Goal: Contribute content

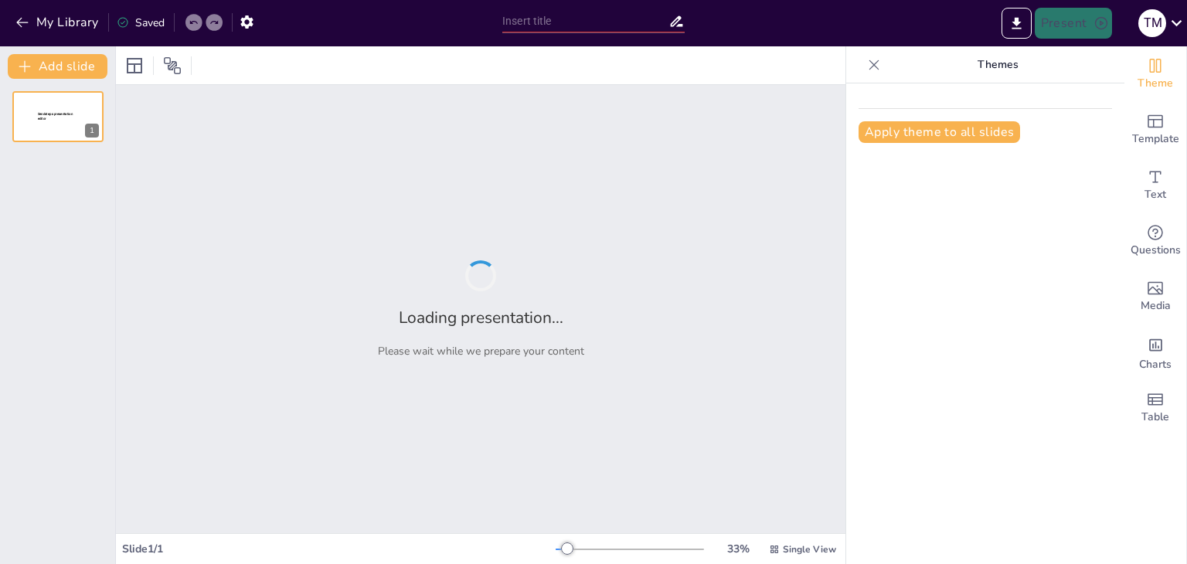
type input "New Sendsteps"
type input "O Vale Está para Peixe: Transformando a Piscicultura no [GEOGRAPHIC_DATA]"
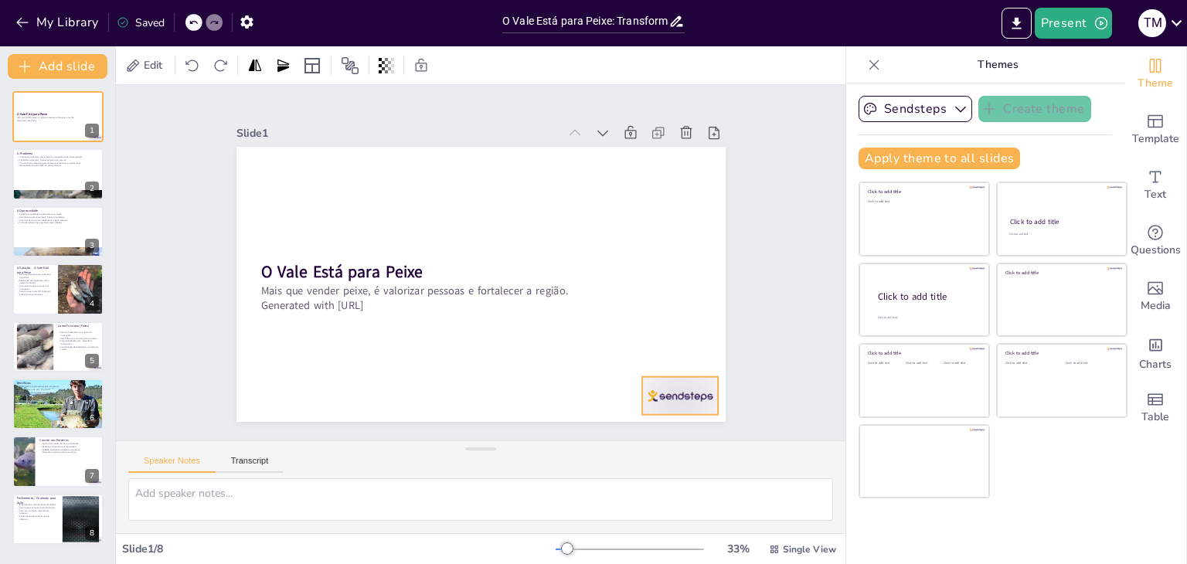
click at [651, 433] on div at bounding box center [608, 466] width 85 height 66
click at [679, 358] on icon at bounding box center [682, 368] width 20 height 20
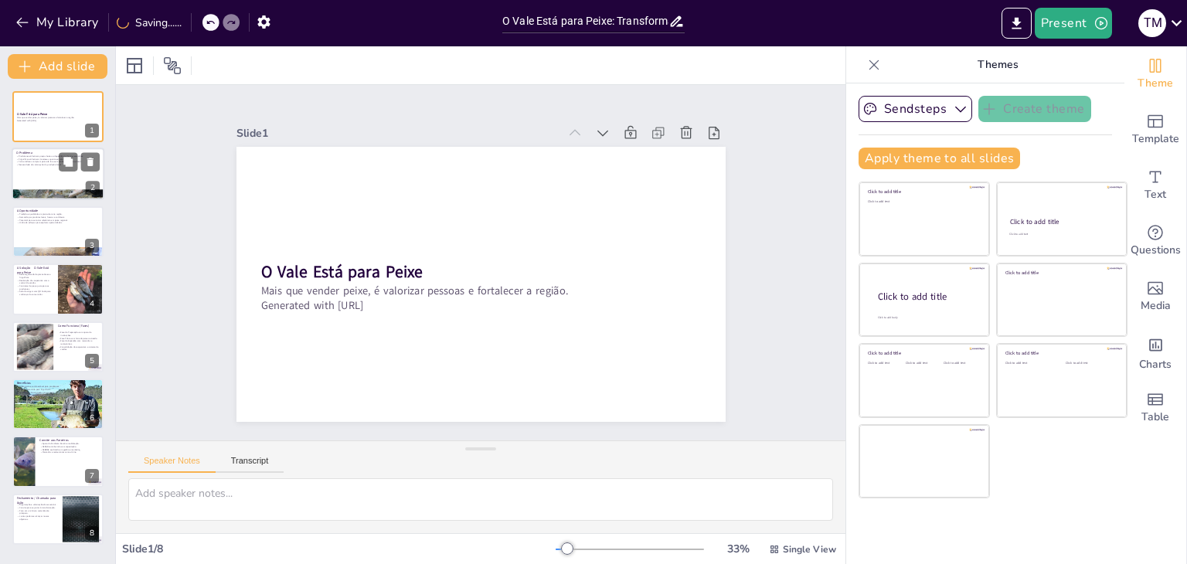
click at [56, 193] on div at bounding box center [58, 195] width 93 height 61
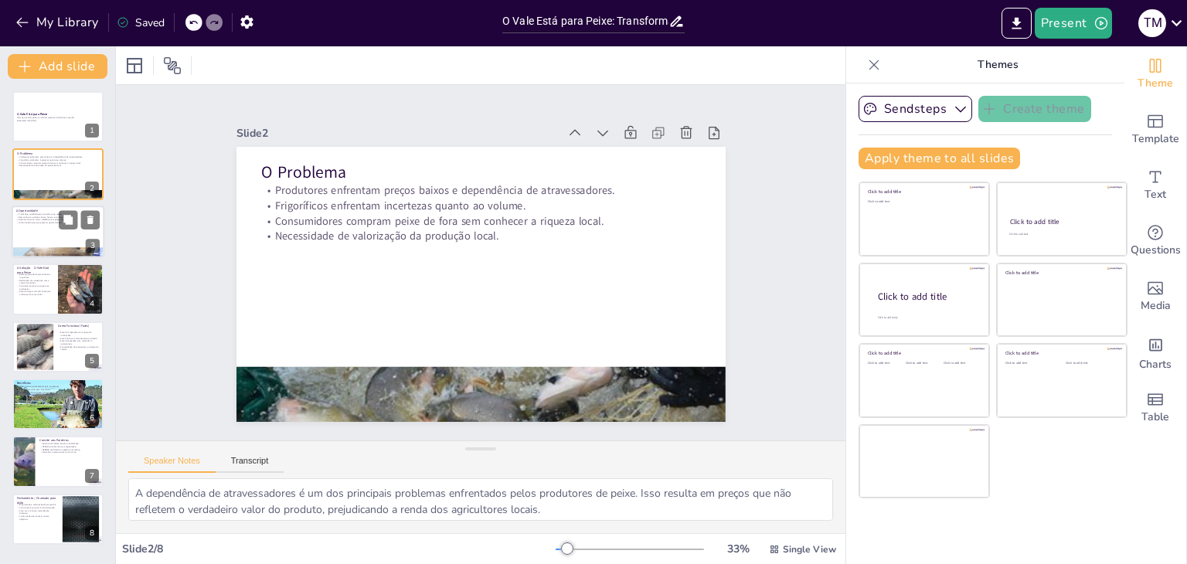
click at [46, 251] on div at bounding box center [58, 252] width 93 height 53
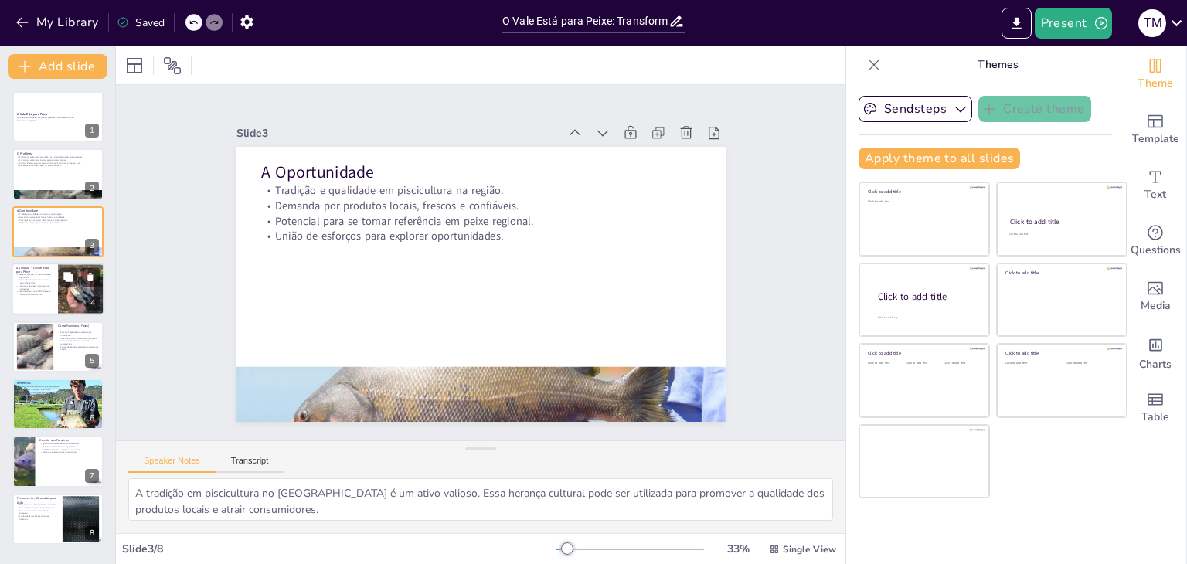
click at [74, 308] on div at bounding box center [81, 289] width 46 height 62
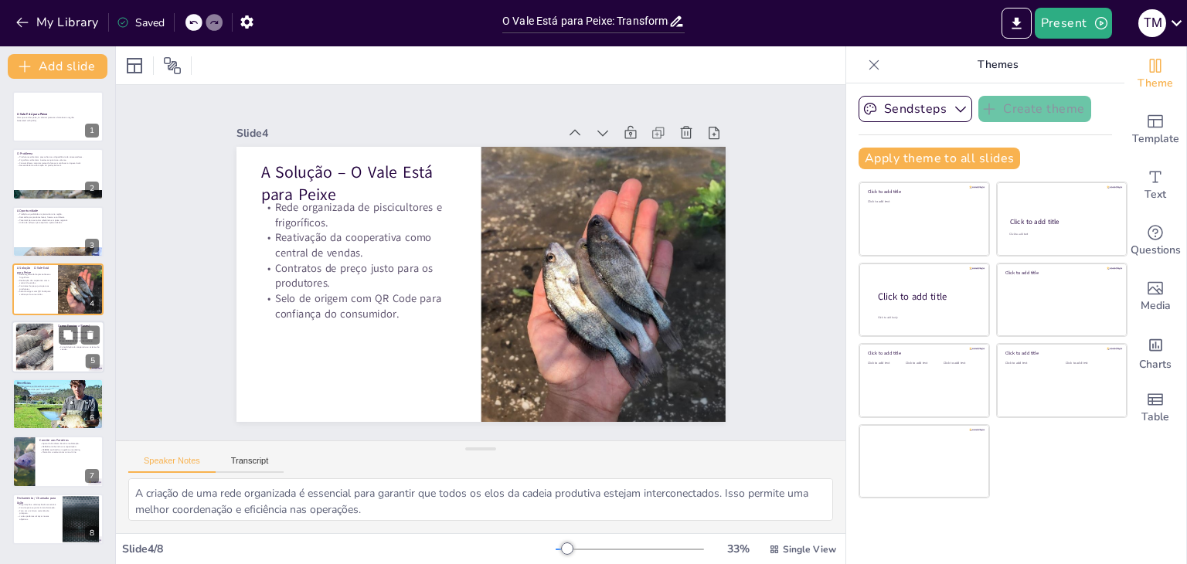
click at [49, 356] on div at bounding box center [35, 346] width 82 height 47
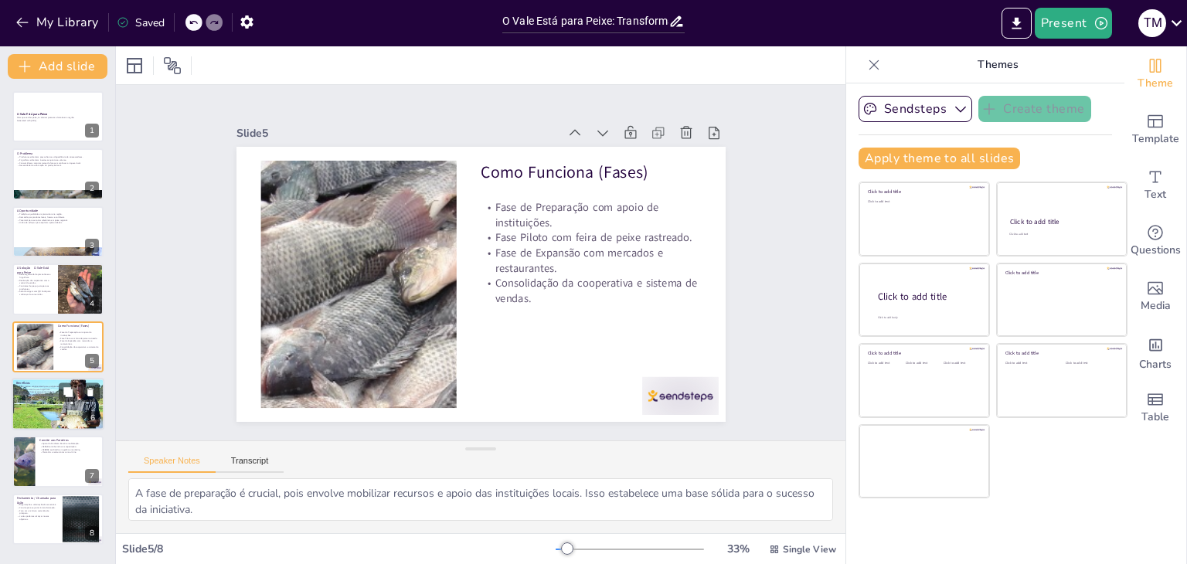
click at [63, 409] on div at bounding box center [58, 404] width 93 height 61
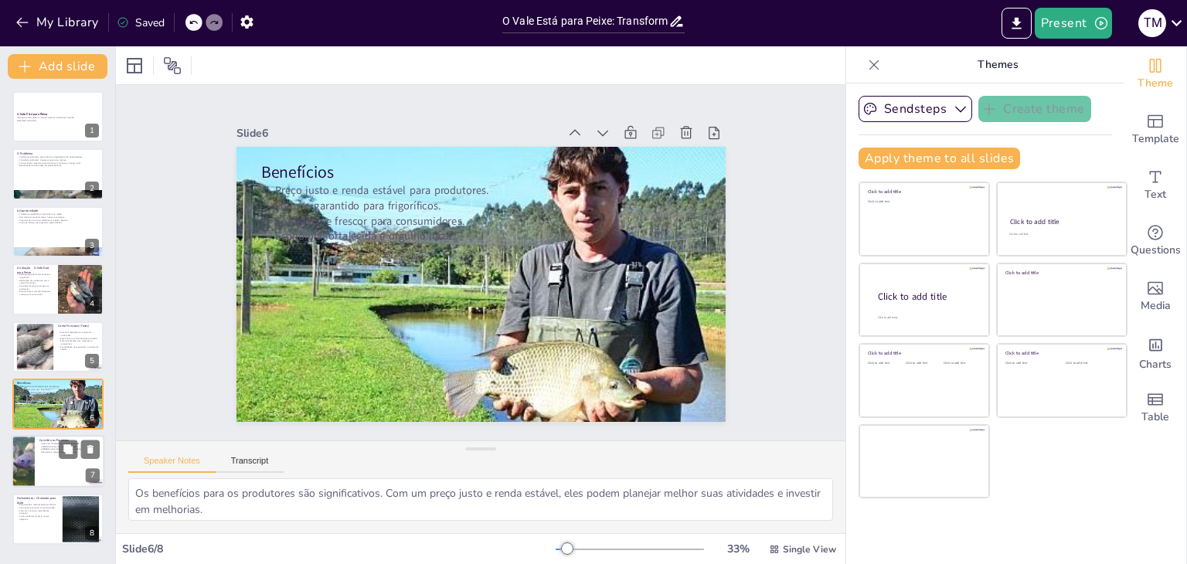
click at [56, 448] on p "SEBRAE auxiliando em gestão e marketing." at bounding box center [69, 449] width 60 height 3
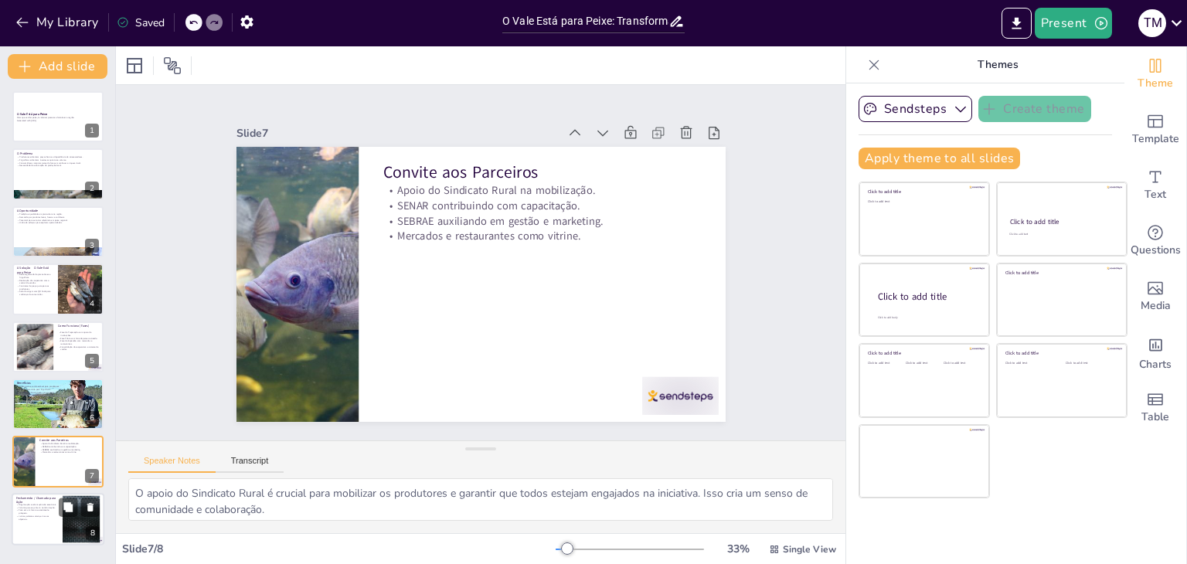
click at [66, 532] on div at bounding box center [80, 518] width 83 height 47
type textarea "A organização e valorização dos produtores são passos cruciais para o sucesso d…"
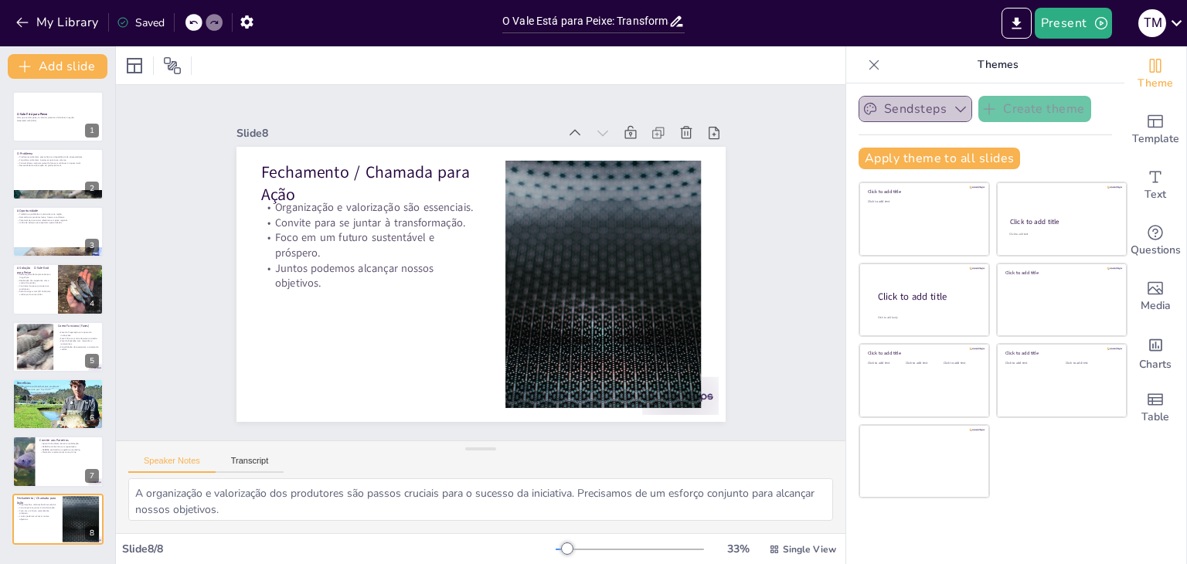
click at [909, 109] on button "Sendsteps" at bounding box center [916, 109] width 114 height 26
click at [1146, 121] on icon "Add ready made slides" at bounding box center [1155, 121] width 19 height 19
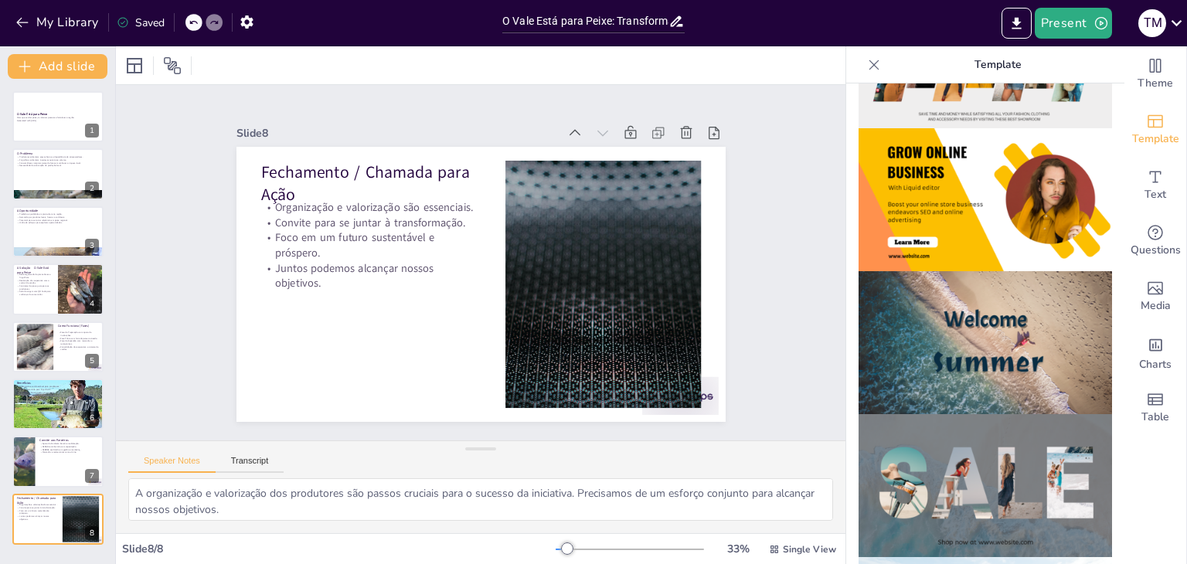
scroll to position [393, 0]
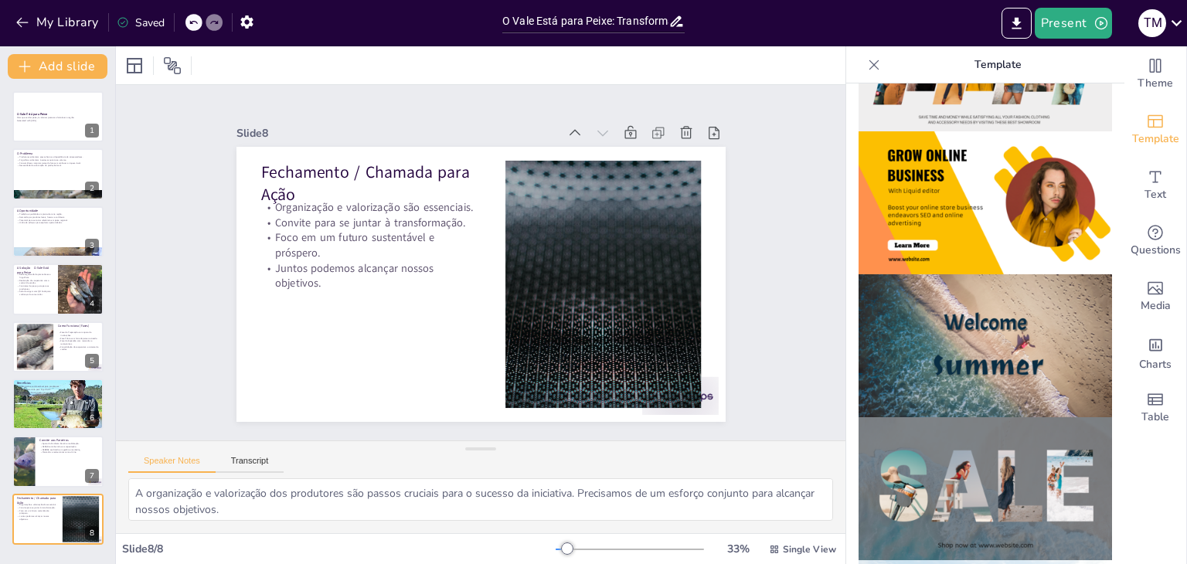
click at [992, 325] on img at bounding box center [985, 345] width 253 height 143
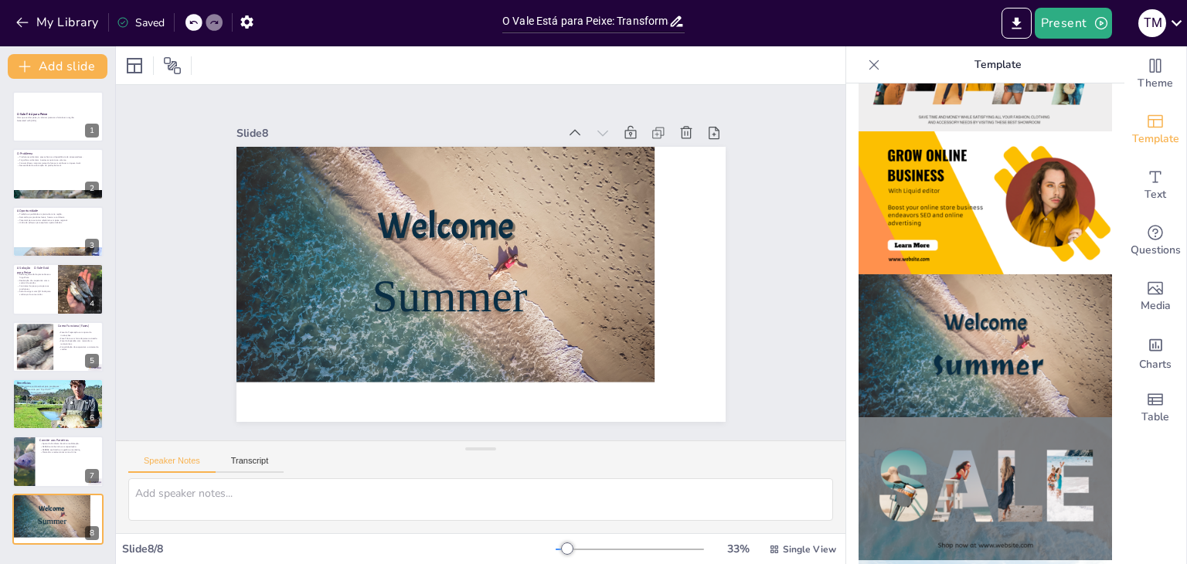
click at [970, 440] on img at bounding box center [985, 488] width 253 height 143
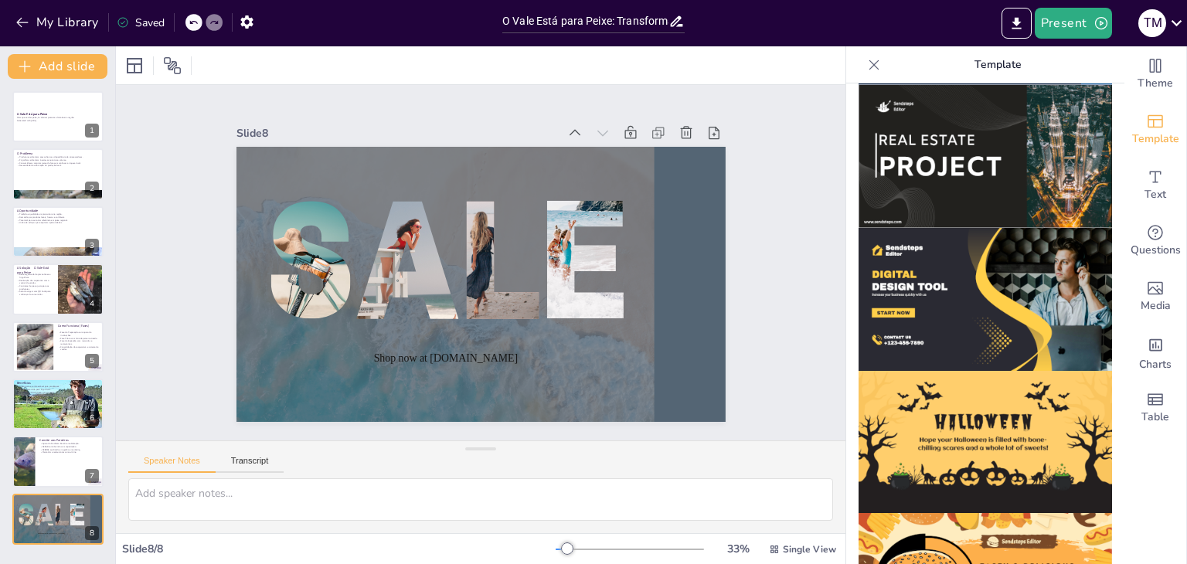
scroll to position [1480, 0]
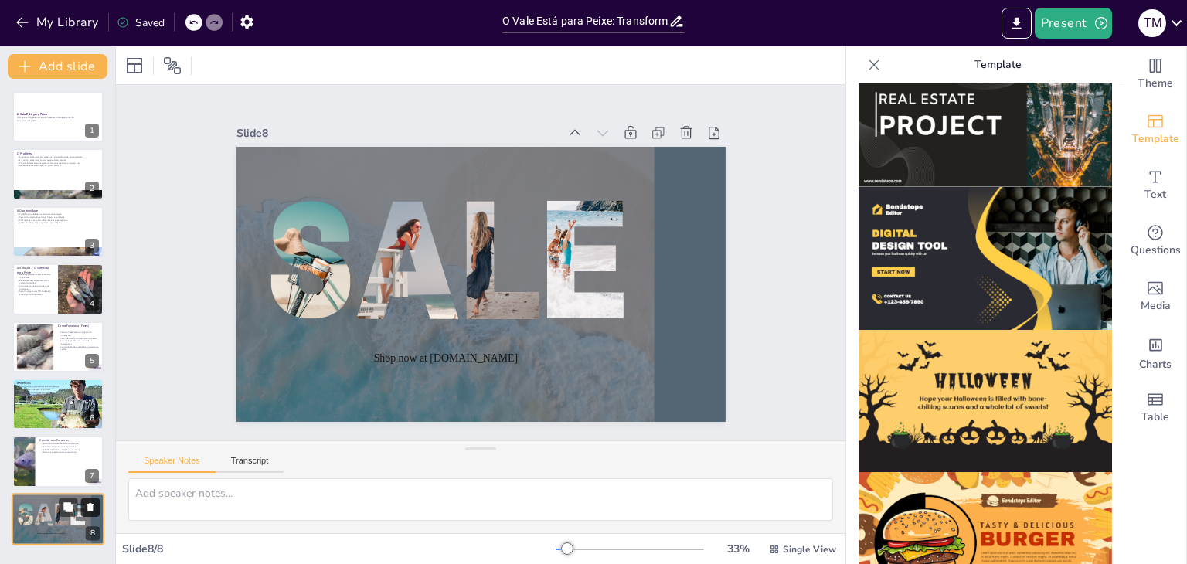
click at [93, 508] on icon at bounding box center [90, 507] width 6 height 9
type textarea "O apoio do Sindicato Rural é crucial para mobilizar os produtores e garantir qu…"
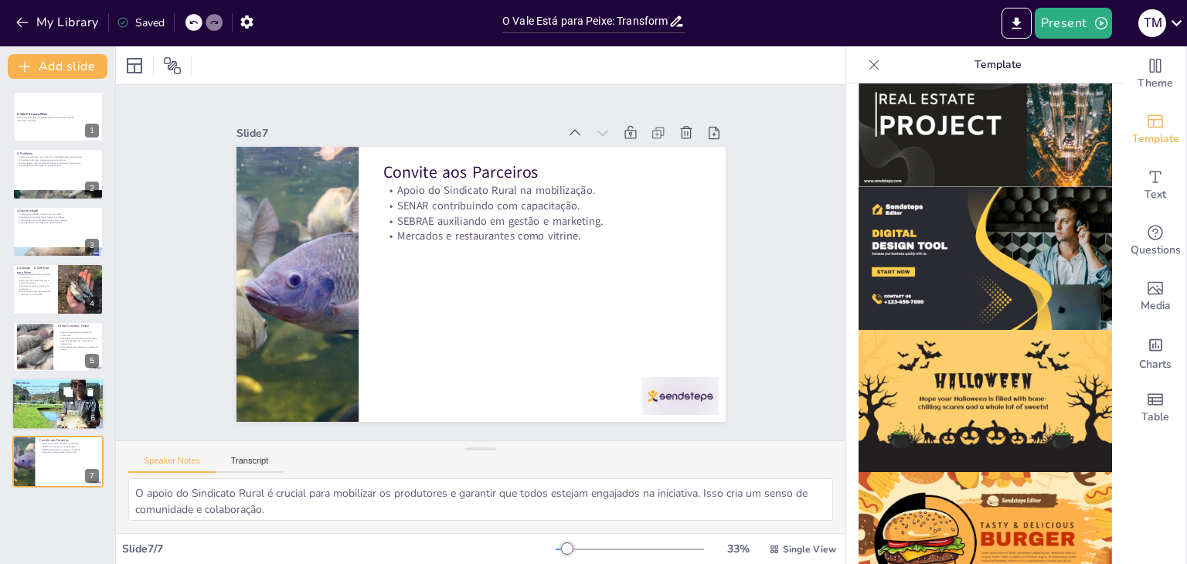
drag, startPoint x: 104, startPoint y: 434, endPoint x: 77, endPoint y: 403, distance: 41.7
click at [77, 403] on div "O Vale Está para Peixe Mais que vender peixe, é valorizar pessoas e fortalecer …" at bounding box center [57, 289] width 115 height 396
drag, startPoint x: 214, startPoint y: 87, endPoint x: 182, endPoint y: 19, distance: 75.4
click at [182, 19] on div "My Library Saved O Vale Está para Peixe: Transformando a Piscicultura no [GEOGR…" at bounding box center [593, 282] width 1187 height 564
click at [192, 21] on icon at bounding box center [193, 22] width 9 height 9
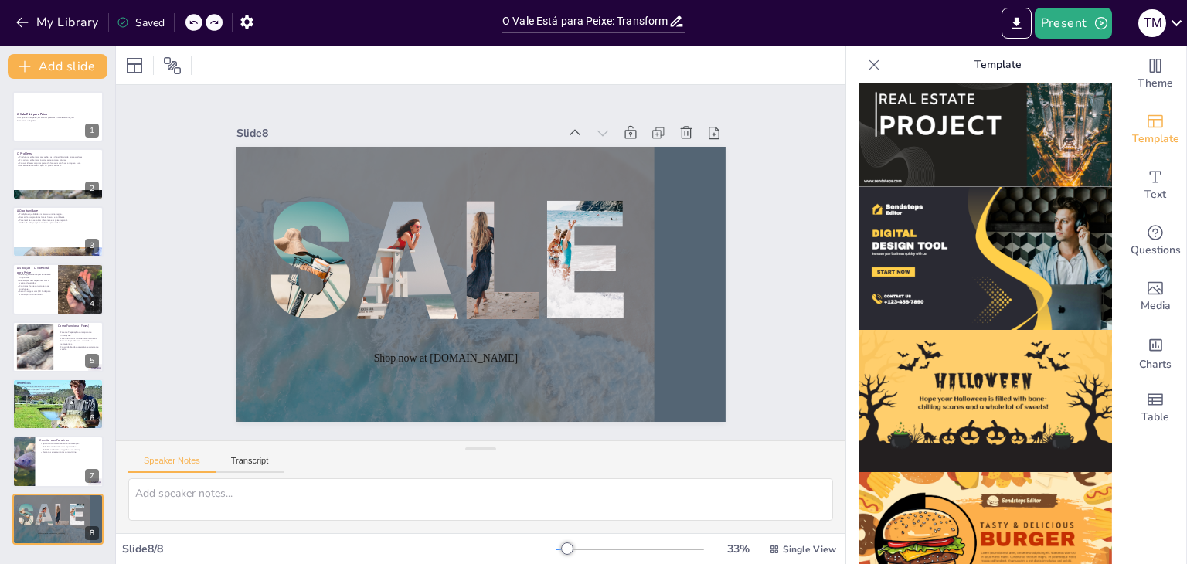
click at [192, 21] on icon at bounding box center [193, 22] width 9 height 9
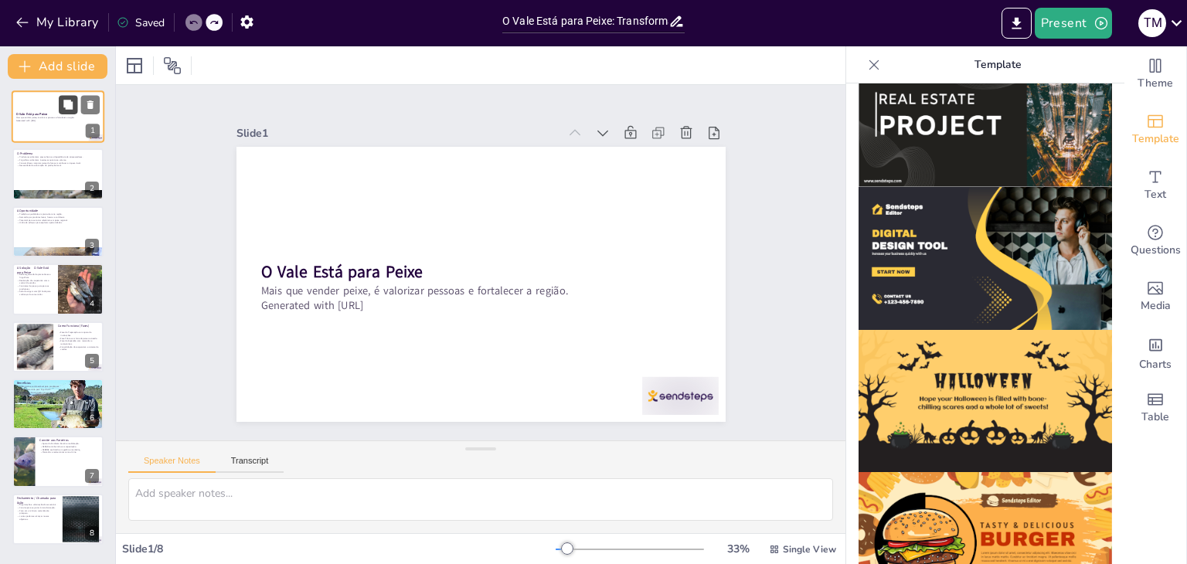
click at [74, 100] on button at bounding box center [68, 104] width 19 height 19
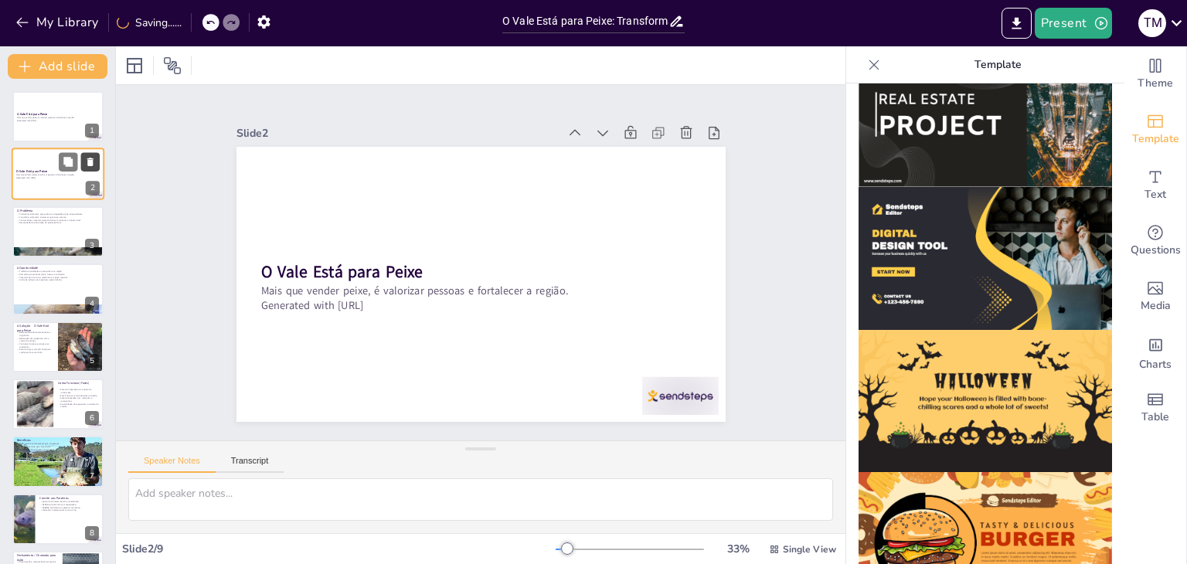
click at [89, 162] on icon at bounding box center [90, 162] width 6 height 9
type textarea "A dependência de atravessadores é um dos principais problemas enfrentados pelos…"
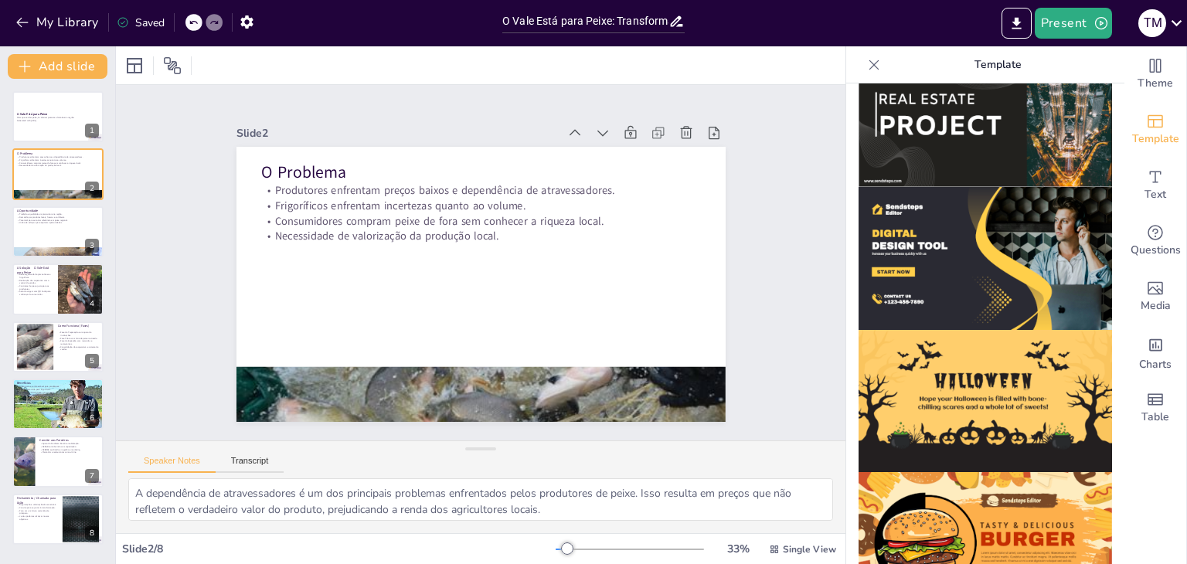
click at [866, 63] on icon at bounding box center [873, 64] width 15 height 15
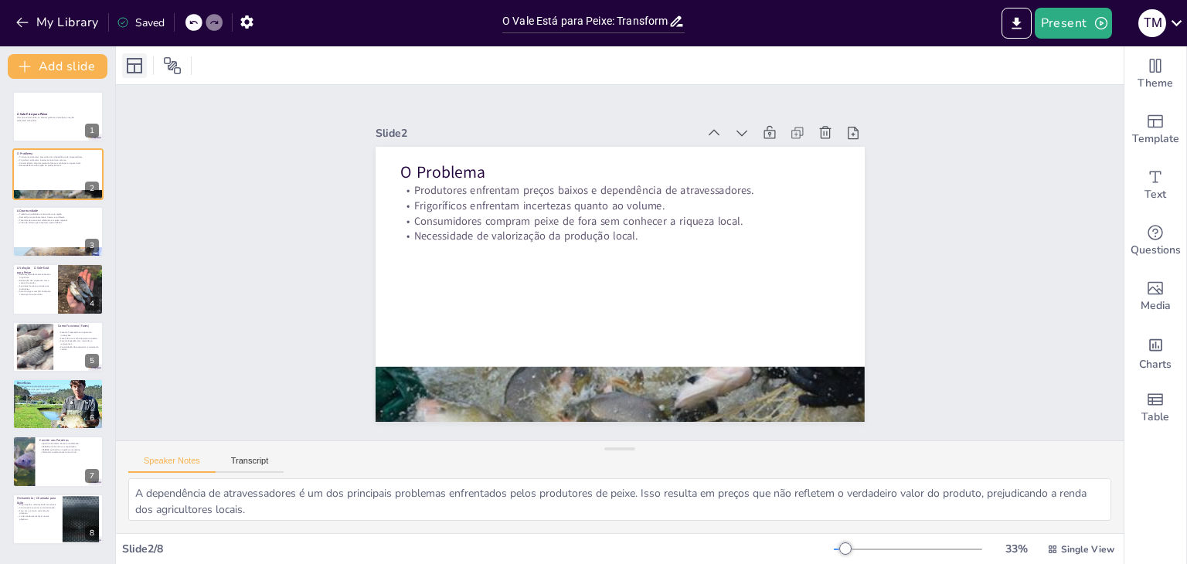
click at [130, 71] on icon at bounding box center [134, 65] width 19 height 19
click at [175, 63] on icon at bounding box center [172, 65] width 19 height 19
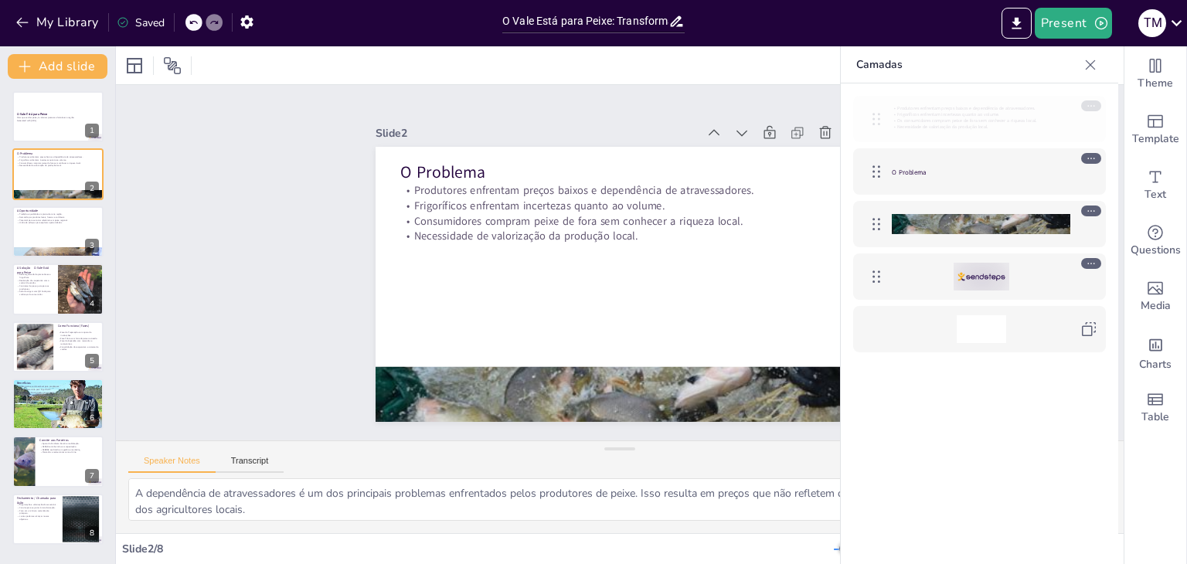
click at [878, 116] on icon at bounding box center [876, 119] width 19 height 19
click at [25, 123] on div at bounding box center [58, 116] width 93 height 53
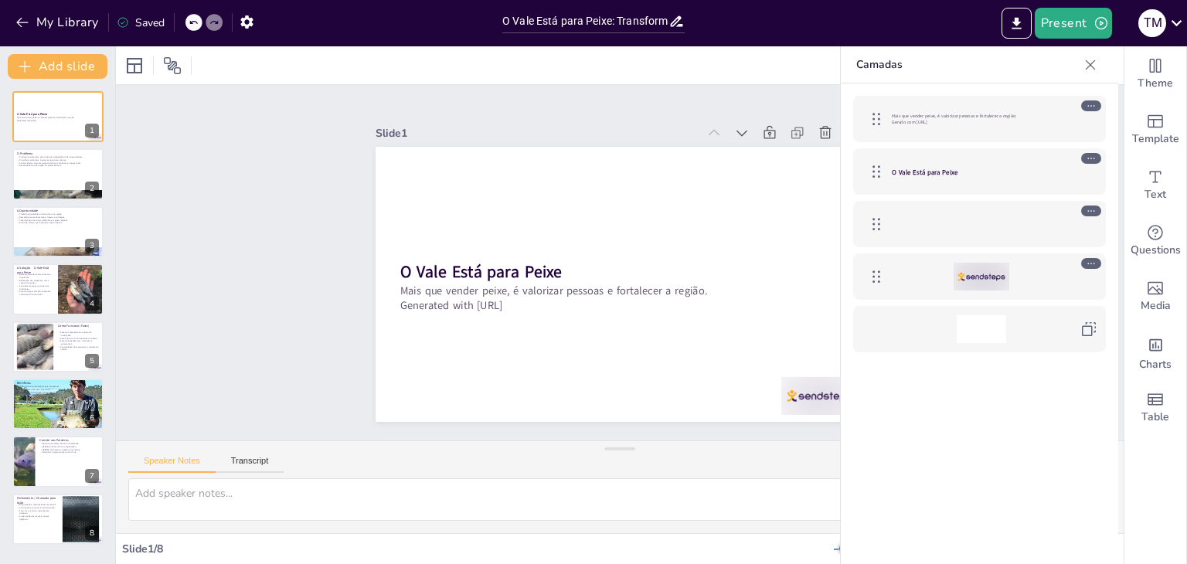
click at [43, 202] on div "O Vale Está para Peixe Mais que vender peixe, é valorizar pessoas e fortalecer …" at bounding box center [57, 318] width 115 height 454
click at [29, 174] on div at bounding box center [58, 174] width 93 height 53
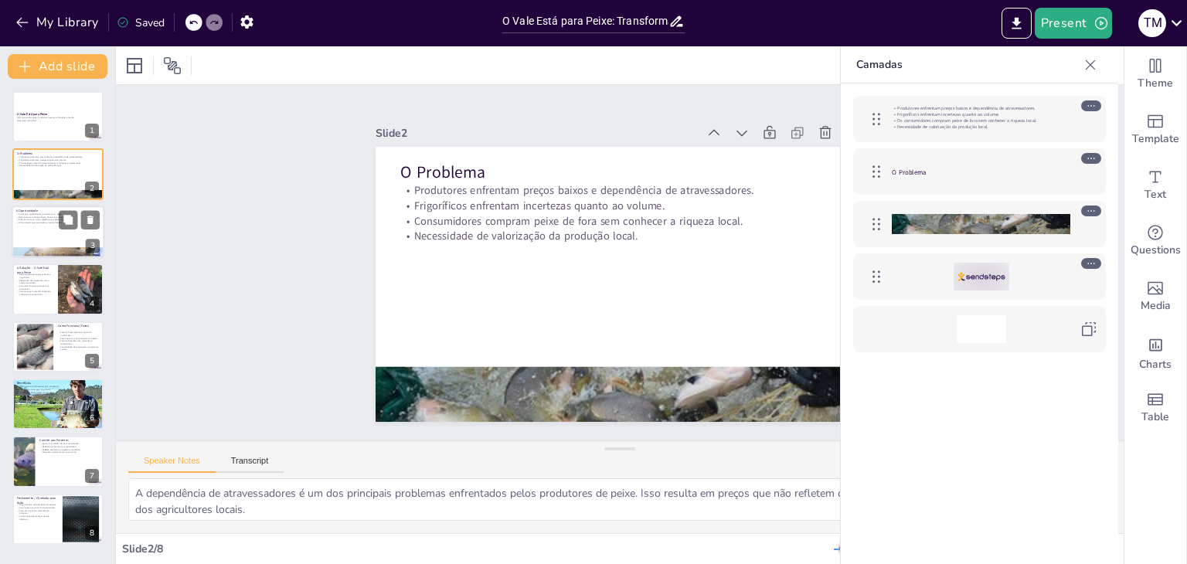
click at [41, 221] on p "União de esforços para explorar oportunidades." at bounding box center [57, 222] width 83 height 3
type textarea "A tradição em piscicultura no [GEOGRAPHIC_DATA] é um ativo valioso. Essa heranç…"
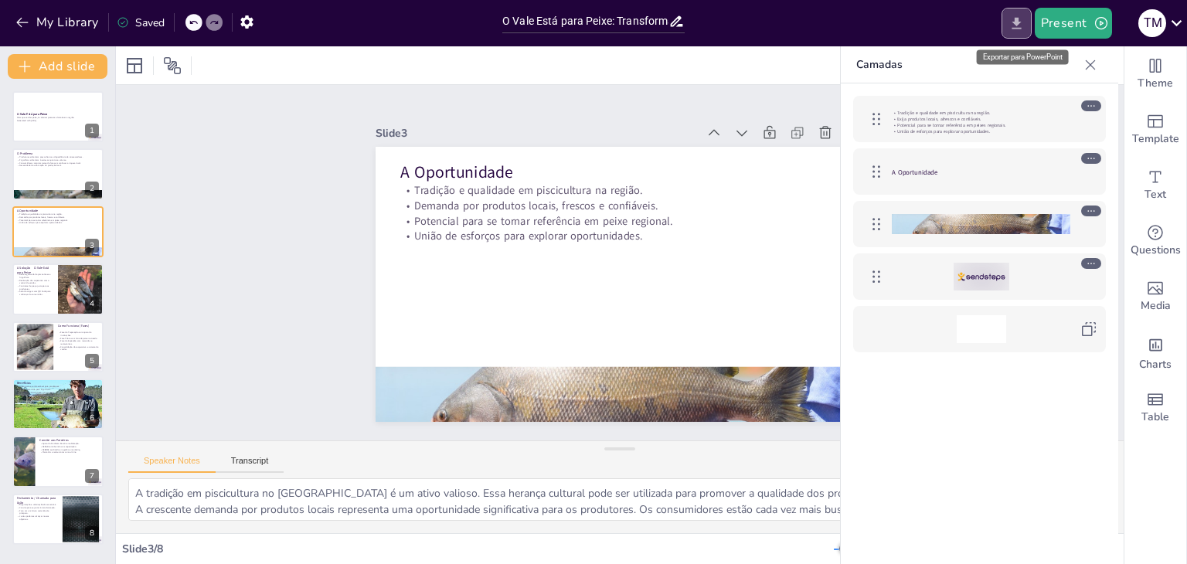
click at [1012, 10] on button "Export to PowerPoint" at bounding box center [1017, 23] width 30 height 31
click at [54, 20] on button "My Library" at bounding box center [59, 22] width 94 height 25
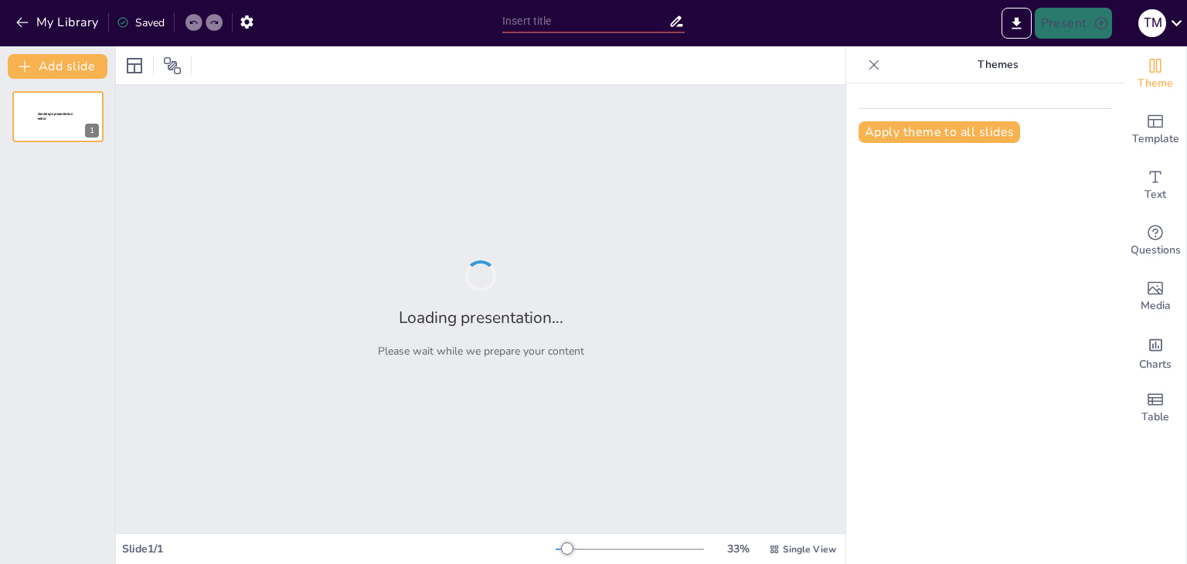
type input "Imported sendsteps_presentation_4315415.pptx"
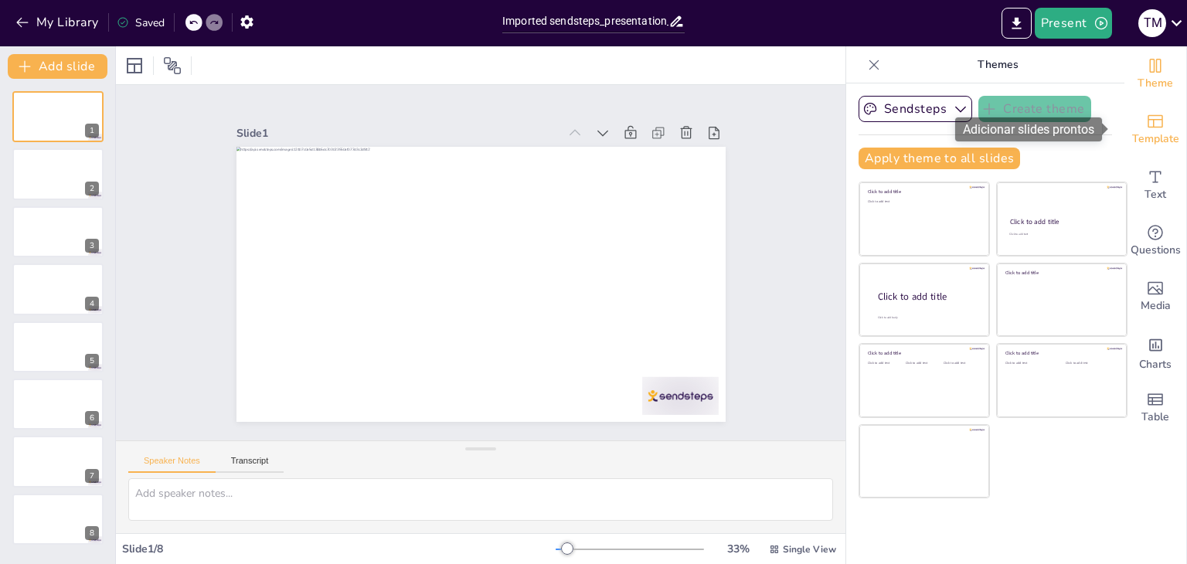
click at [1138, 142] on span "Template" at bounding box center [1155, 139] width 47 height 17
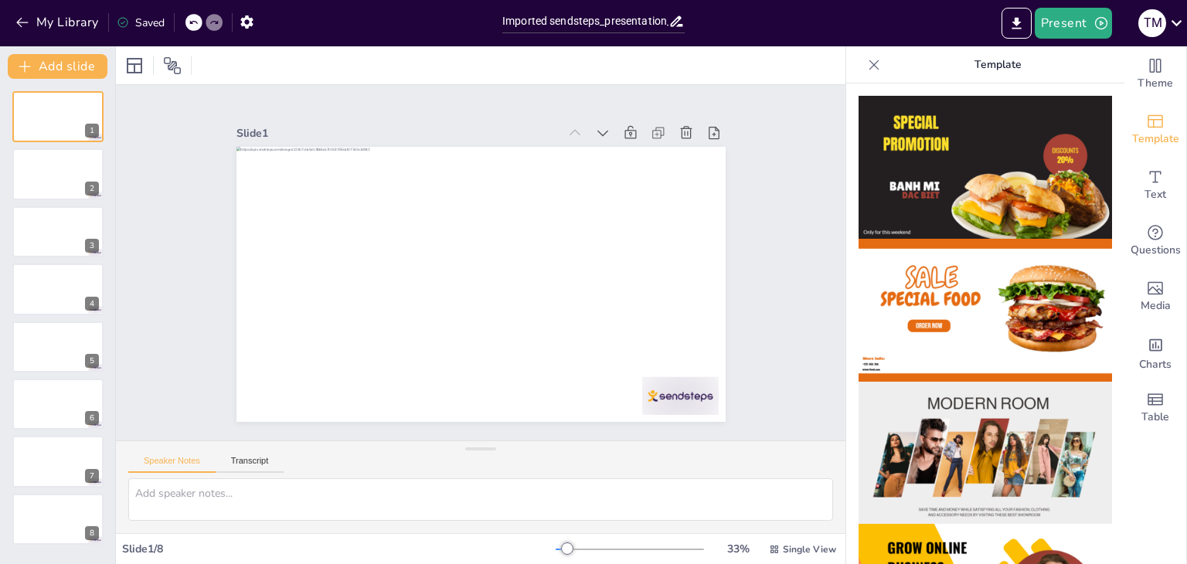
click at [1004, 434] on img at bounding box center [985, 453] width 253 height 143
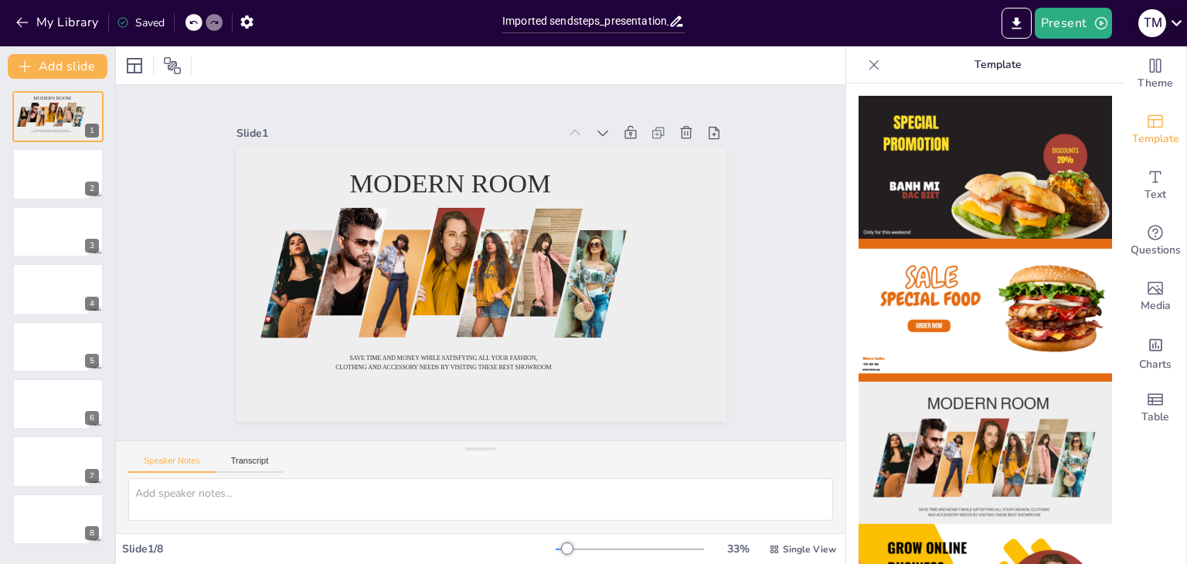
click at [1165, 31] on div "T M" at bounding box center [1159, 23] width 56 height 31
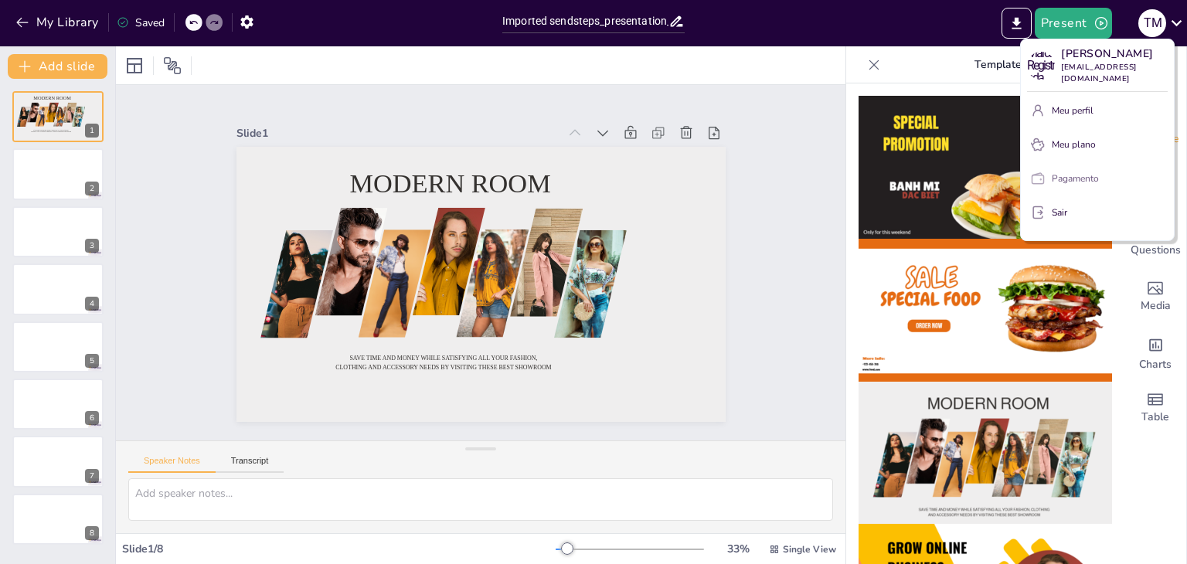
click at [1087, 172] on font "Pagamento" at bounding box center [1075, 178] width 47 height 12
